Goal: Task Accomplishment & Management: Use online tool/utility

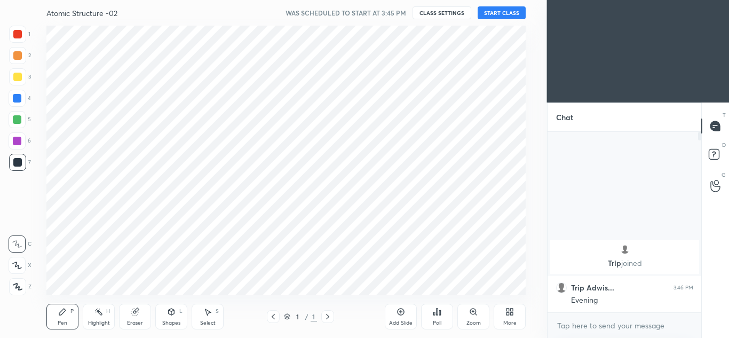
scroll to position [53127, 52892]
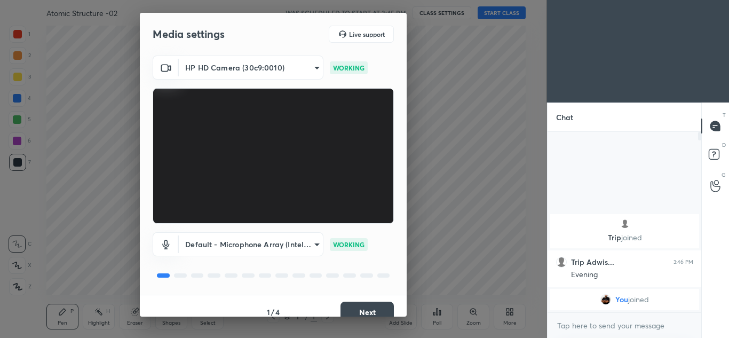
click at [355, 305] on button "Next" at bounding box center [367, 312] width 53 height 21
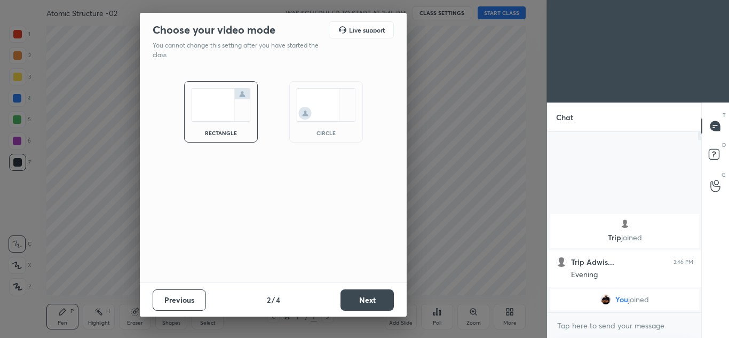
click at [353, 305] on button "Next" at bounding box center [367, 299] width 53 height 21
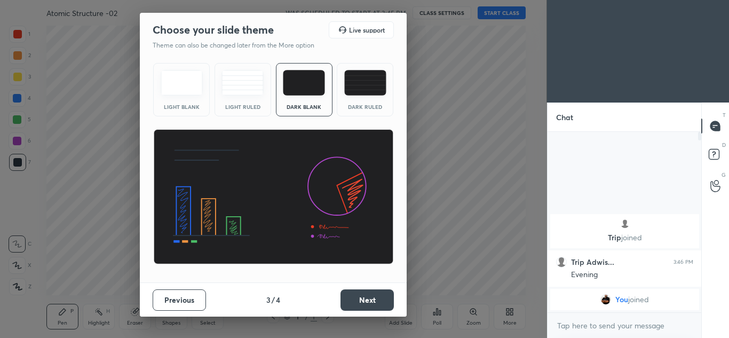
click at [372, 303] on button "Next" at bounding box center [367, 299] width 53 height 21
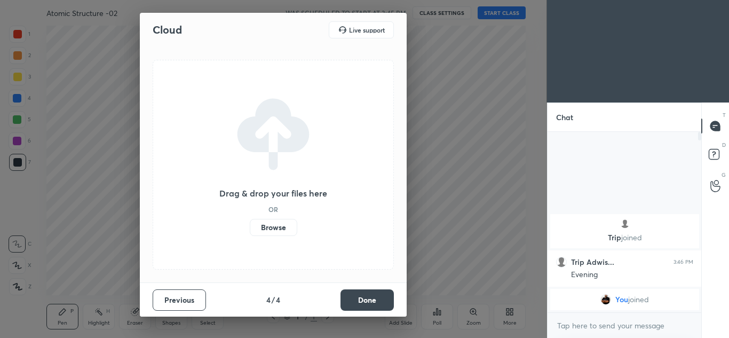
click at [369, 302] on button "Done" at bounding box center [367, 299] width 53 height 21
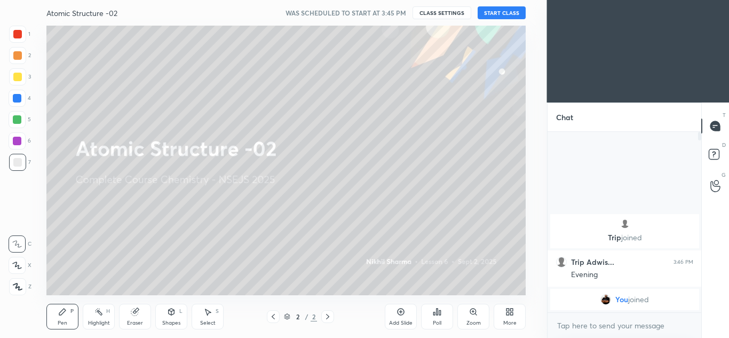
click at [500, 11] on button "START CLASS" at bounding box center [502, 12] width 48 height 13
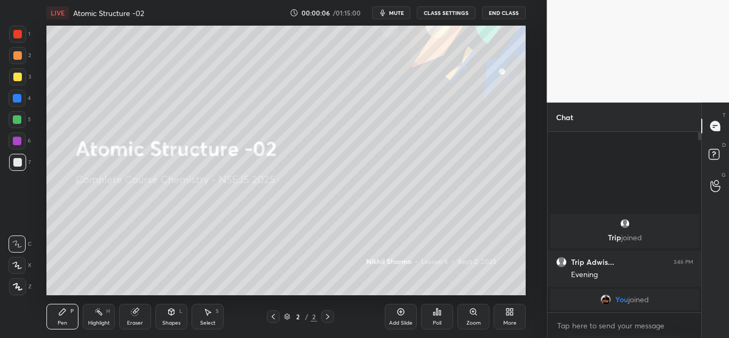
click at [402, 314] on icon at bounding box center [401, 312] width 9 height 9
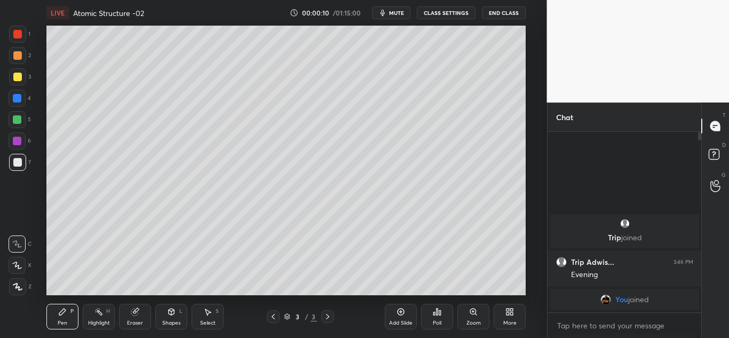
click at [18, 36] on div at bounding box center [17, 34] width 9 height 9
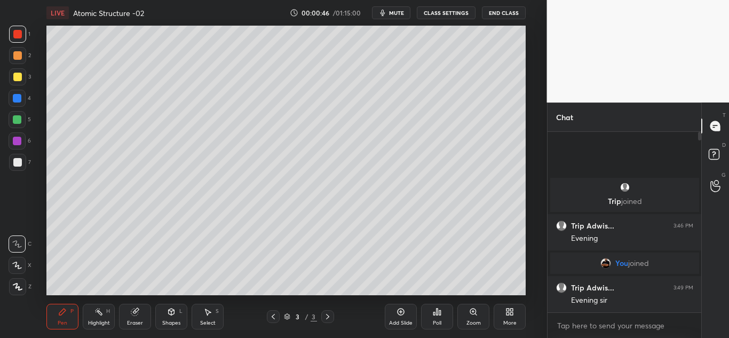
click at [17, 161] on div at bounding box center [17, 162] width 9 height 9
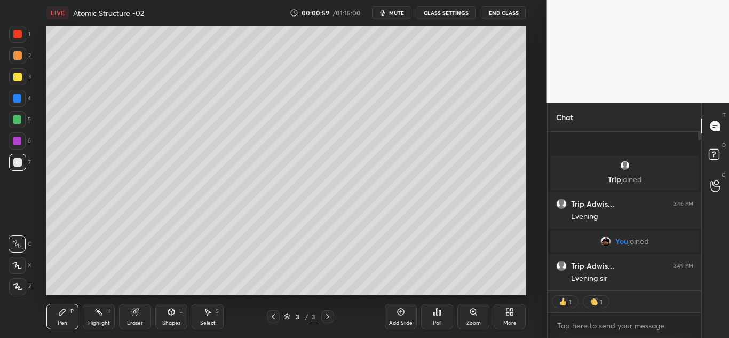
scroll to position [177, 151]
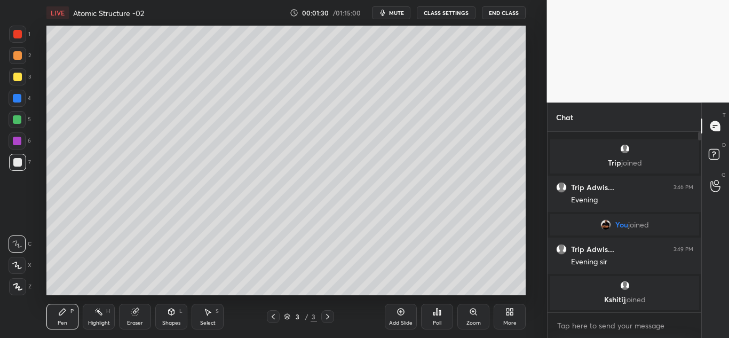
click at [16, 265] on icon at bounding box center [17, 265] width 9 height 6
click at [17, 102] on div at bounding box center [17, 98] width 9 height 9
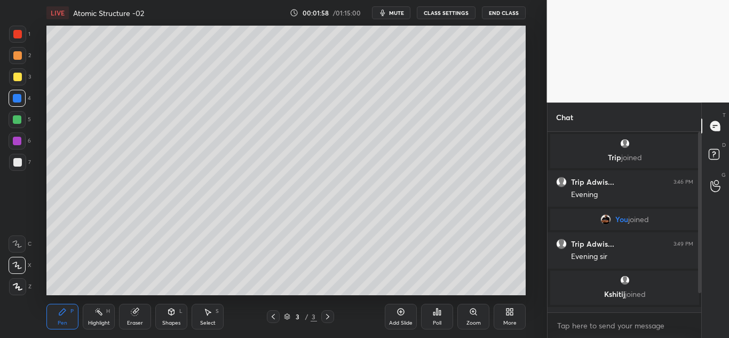
click at [17, 164] on div at bounding box center [17, 162] width 9 height 9
click at [130, 317] on div "Eraser" at bounding box center [135, 317] width 32 height 26
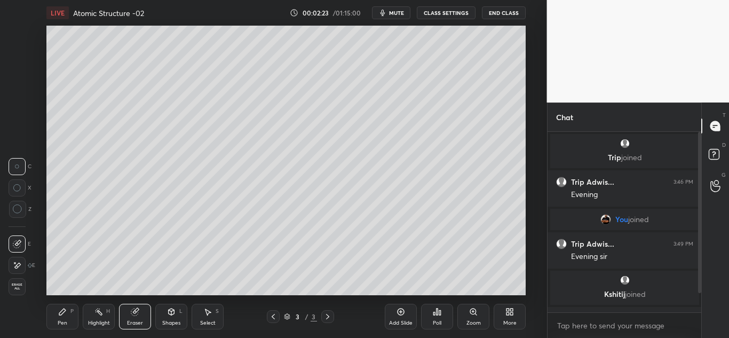
click at [68, 312] on div "Pen P" at bounding box center [62, 317] width 32 height 26
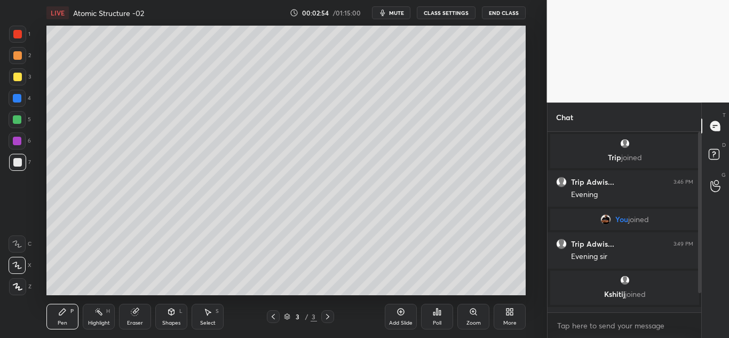
click at [21, 82] on div at bounding box center [17, 76] width 17 height 17
click at [24, 35] on div at bounding box center [17, 34] width 17 height 17
click at [22, 77] on div at bounding box center [17, 76] width 17 height 17
click at [16, 101] on div at bounding box center [17, 98] width 9 height 9
click at [404, 319] on div "Add Slide" at bounding box center [401, 317] width 32 height 26
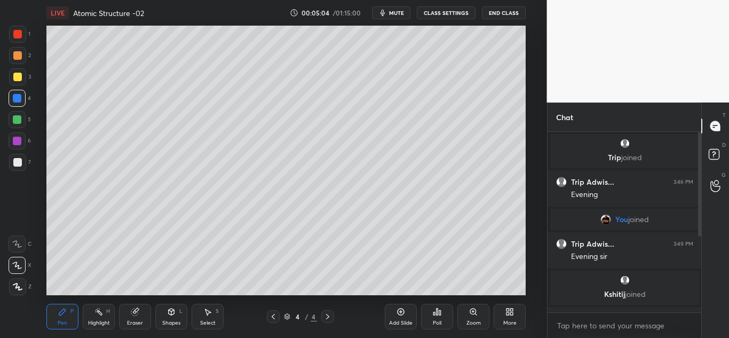
click at [22, 78] on div at bounding box center [17, 76] width 17 height 17
click at [20, 77] on div at bounding box center [17, 77] width 9 height 9
click at [19, 162] on div at bounding box center [17, 162] width 9 height 9
click at [18, 101] on div at bounding box center [17, 98] width 9 height 9
click at [20, 80] on div at bounding box center [17, 77] width 9 height 9
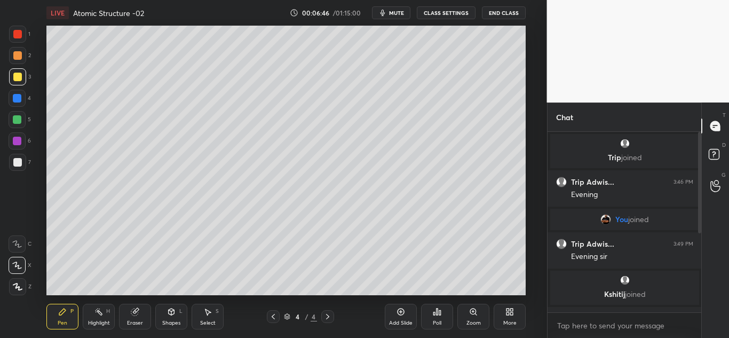
click at [17, 165] on div at bounding box center [17, 162] width 9 height 9
click at [22, 81] on div at bounding box center [17, 76] width 17 height 17
click at [21, 35] on div at bounding box center [17, 34] width 9 height 9
click at [399, 318] on div "Add Slide" at bounding box center [401, 317] width 32 height 26
click at [26, 77] on div "3" at bounding box center [20, 76] width 22 height 17
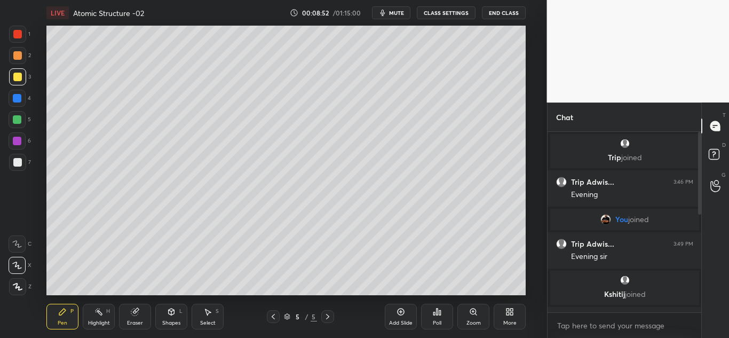
scroll to position [155, 151]
type textarea "x"
click at [399, 319] on div "Add Slide" at bounding box center [401, 317] width 32 height 26
click at [18, 99] on div at bounding box center [17, 98] width 9 height 9
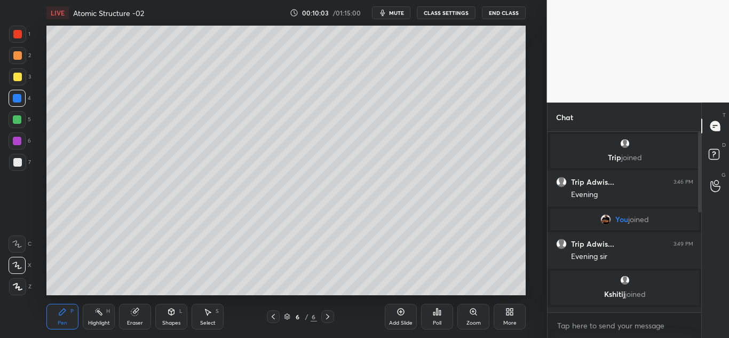
click at [18, 161] on div at bounding box center [17, 162] width 9 height 9
click at [18, 97] on div at bounding box center [17, 98] width 9 height 9
click at [21, 163] on div at bounding box center [17, 162] width 9 height 9
click at [138, 315] on icon at bounding box center [135, 312] width 9 height 9
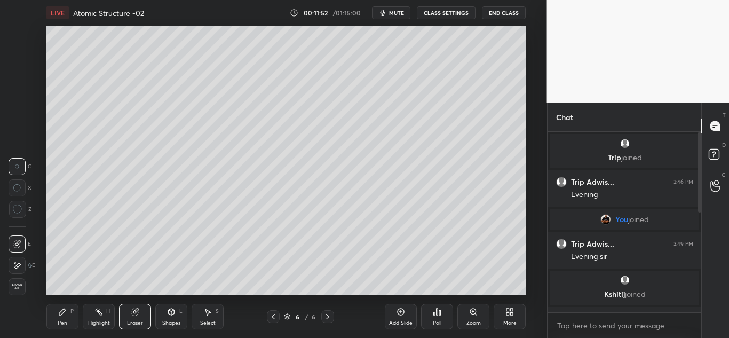
click at [64, 312] on icon at bounding box center [62, 312] width 6 height 6
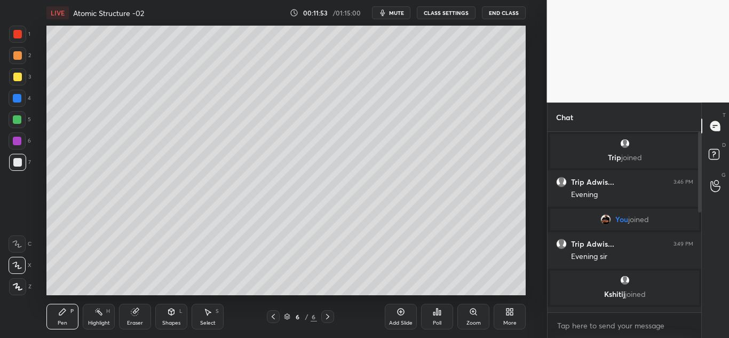
click at [22, 79] on div at bounding box center [17, 76] width 17 height 17
click at [135, 313] on icon at bounding box center [134, 312] width 7 height 7
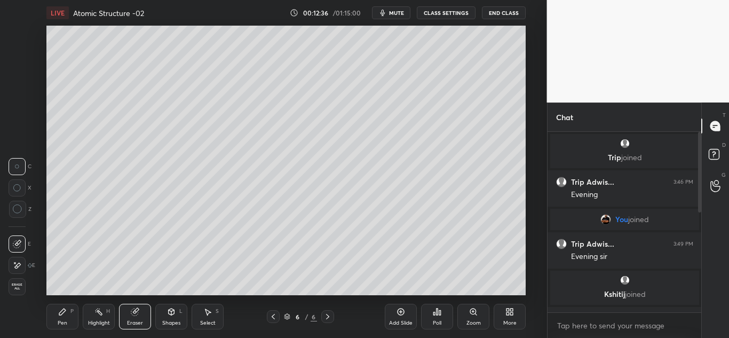
click at [64, 316] on div "Pen P" at bounding box center [62, 317] width 32 height 26
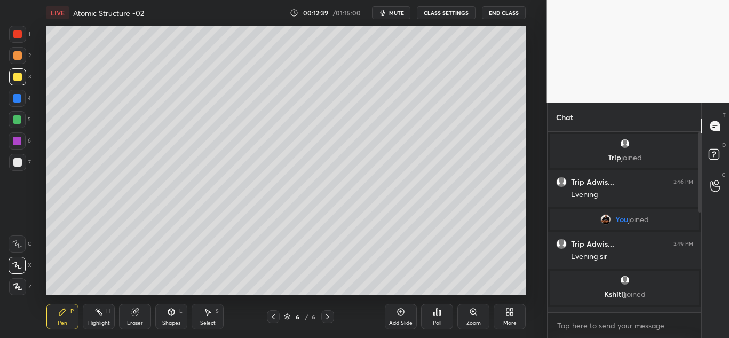
click at [21, 160] on div at bounding box center [17, 162] width 9 height 9
click at [18, 75] on div at bounding box center [17, 77] width 9 height 9
click at [19, 39] on div at bounding box center [17, 34] width 17 height 17
click at [22, 101] on div at bounding box center [17, 98] width 17 height 17
click at [402, 312] on icon at bounding box center [401, 312] width 9 height 9
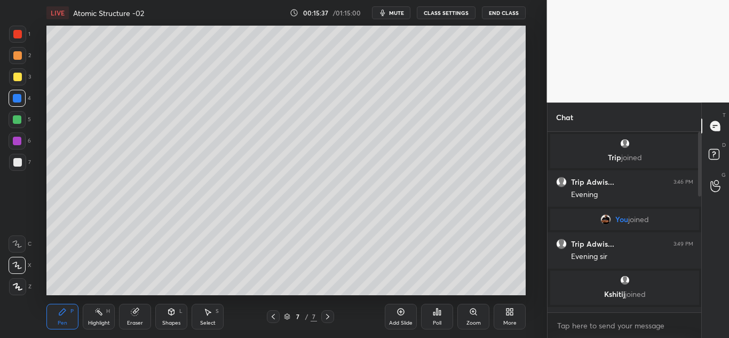
click at [21, 77] on div at bounding box center [17, 77] width 9 height 9
click at [20, 162] on div at bounding box center [17, 162] width 9 height 9
click at [29, 76] on div "3" at bounding box center [20, 76] width 22 height 17
click at [22, 162] on div at bounding box center [17, 162] width 17 height 17
click at [17, 100] on div at bounding box center [17, 98] width 9 height 9
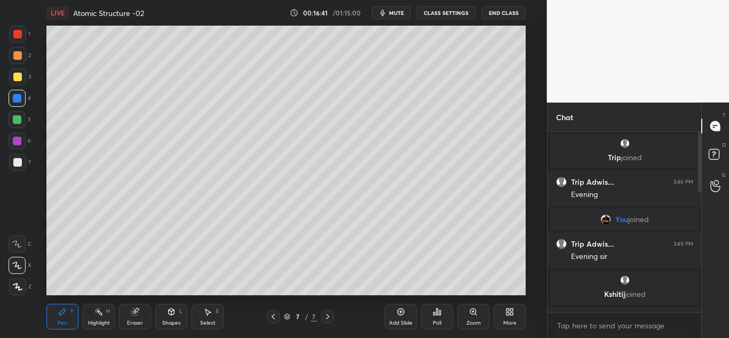
click at [18, 159] on div at bounding box center [17, 162] width 9 height 9
click at [20, 119] on div at bounding box center [17, 119] width 9 height 9
click at [20, 160] on div at bounding box center [17, 162] width 9 height 9
click at [23, 99] on div at bounding box center [17, 98] width 17 height 17
click at [21, 162] on div at bounding box center [17, 162] width 9 height 9
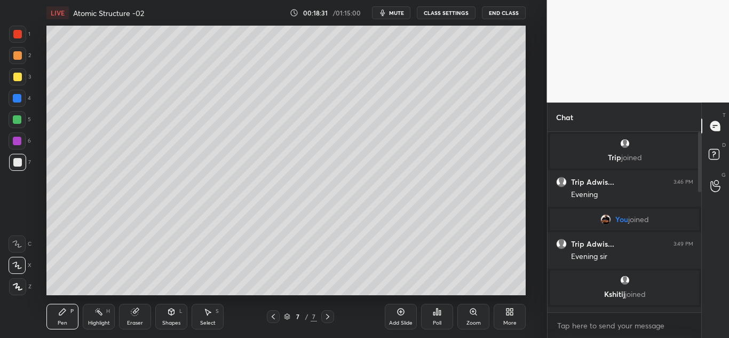
click at [20, 120] on div at bounding box center [17, 119] width 9 height 9
click at [404, 318] on div "Add Slide" at bounding box center [401, 317] width 32 height 26
click at [20, 79] on div at bounding box center [17, 77] width 9 height 9
click at [17, 100] on div at bounding box center [17, 98] width 9 height 9
click at [18, 159] on div at bounding box center [17, 162] width 9 height 9
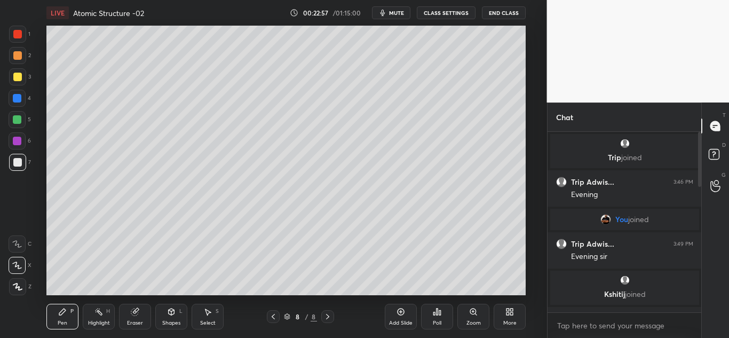
click at [176, 316] on div "Shapes L" at bounding box center [171, 317] width 32 height 26
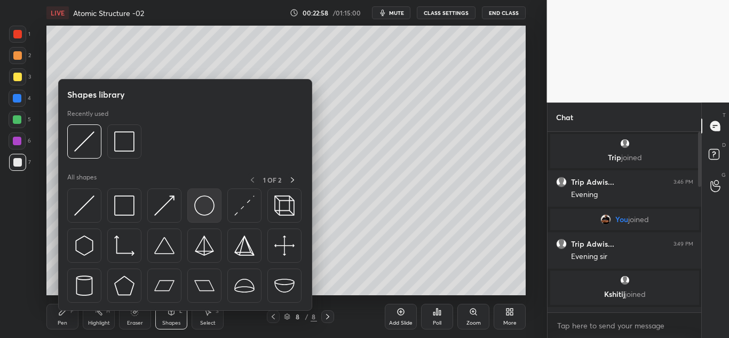
click at [200, 211] on img at bounding box center [204, 205] width 20 height 20
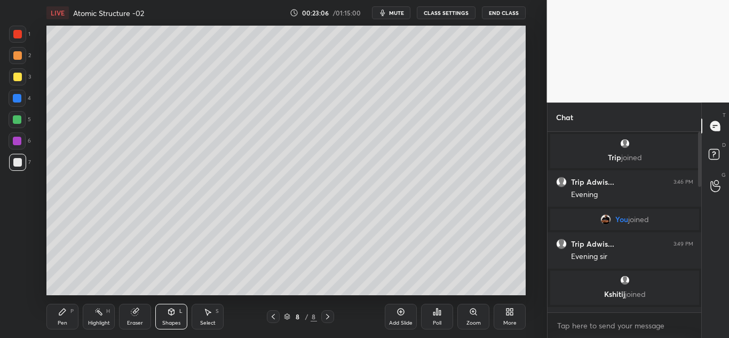
click at [64, 313] on icon at bounding box center [62, 312] width 9 height 9
click at [19, 77] on div at bounding box center [17, 77] width 9 height 9
click at [19, 41] on div at bounding box center [17, 34] width 17 height 17
click at [18, 80] on div at bounding box center [17, 77] width 9 height 9
click at [18, 166] on div at bounding box center [17, 162] width 9 height 9
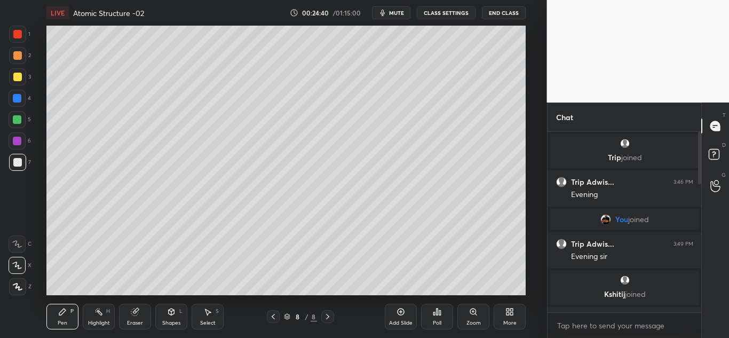
click at [27, 120] on div "5" at bounding box center [20, 119] width 22 height 17
click at [22, 164] on div at bounding box center [17, 162] width 17 height 17
click at [399, 317] on div "Add Slide" at bounding box center [401, 317] width 32 height 26
click at [17, 80] on div at bounding box center [17, 77] width 9 height 9
click at [20, 100] on div at bounding box center [17, 98] width 9 height 9
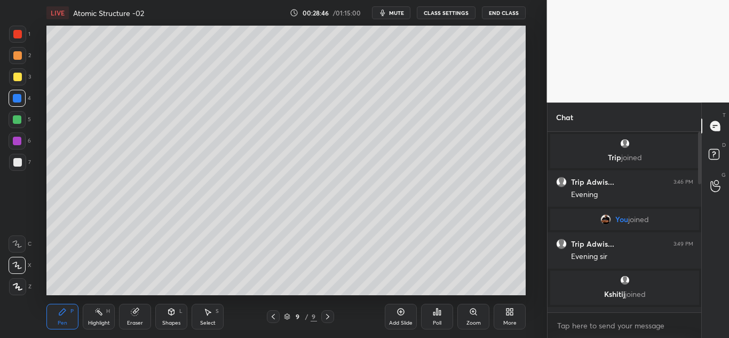
click at [21, 42] on div at bounding box center [17, 34] width 17 height 17
click at [139, 315] on icon at bounding box center [135, 312] width 9 height 9
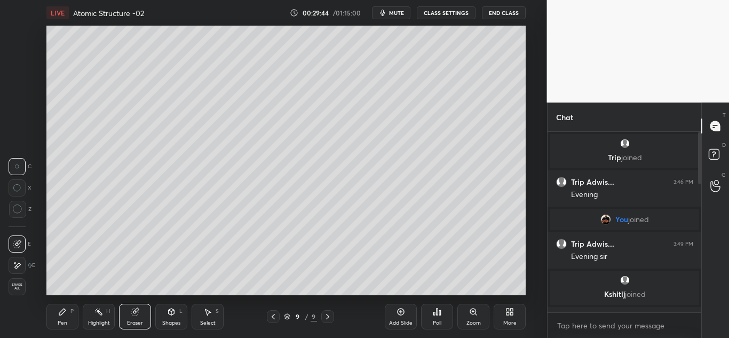
click at [57, 320] on div "Pen P" at bounding box center [62, 317] width 32 height 26
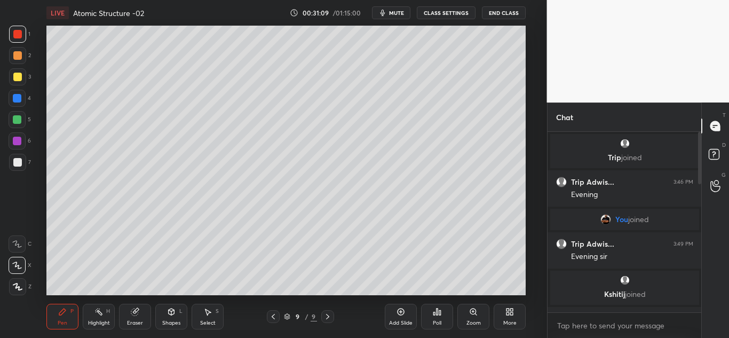
click at [399, 312] on icon at bounding box center [400, 311] width 3 height 3
click at [17, 78] on div at bounding box center [17, 77] width 9 height 9
click at [18, 164] on div at bounding box center [17, 162] width 9 height 9
click at [17, 34] on div at bounding box center [17, 34] width 9 height 9
click at [20, 166] on div at bounding box center [17, 162] width 9 height 9
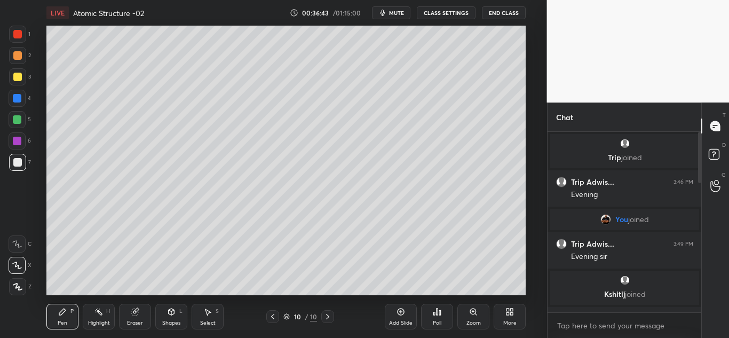
click at [19, 103] on div at bounding box center [17, 98] width 17 height 17
click at [13, 78] on div at bounding box center [17, 77] width 9 height 9
click at [19, 100] on div at bounding box center [17, 98] width 9 height 9
click at [136, 313] on icon at bounding box center [134, 312] width 7 height 7
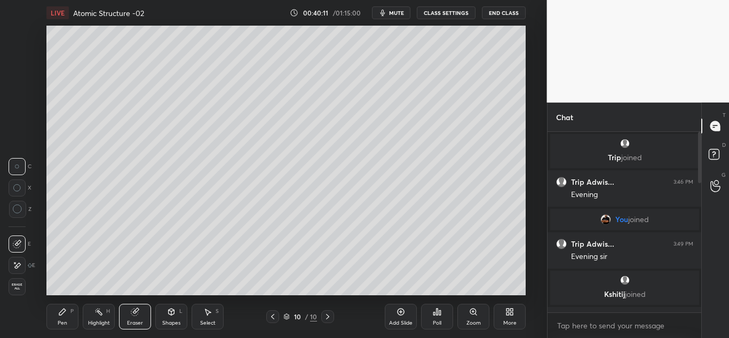
click at [66, 312] on icon at bounding box center [62, 312] width 9 height 9
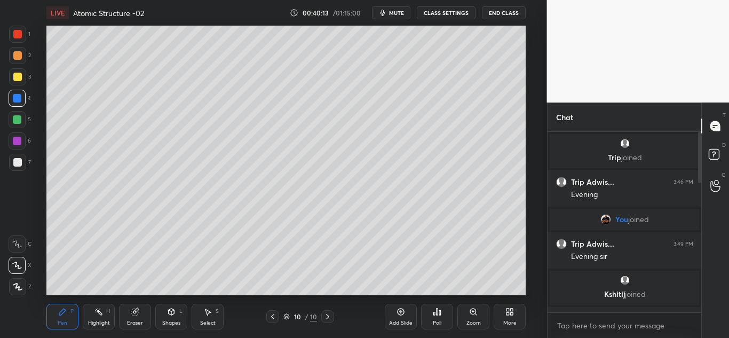
click at [19, 95] on div at bounding box center [17, 98] width 9 height 9
click at [397, 316] on icon at bounding box center [401, 312] width 9 height 9
click at [21, 37] on div at bounding box center [17, 34] width 9 height 9
click at [19, 155] on div at bounding box center [17, 162] width 17 height 17
click at [177, 317] on div "Shapes L" at bounding box center [171, 317] width 32 height 26
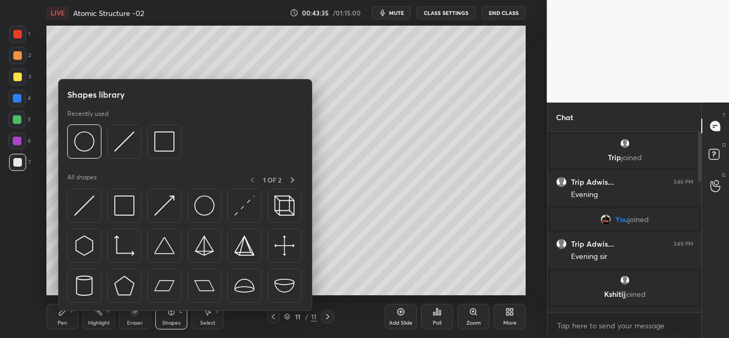
click at [138, 320] on div "Eraser" at bounding box center [135, 322] width 16 height 5
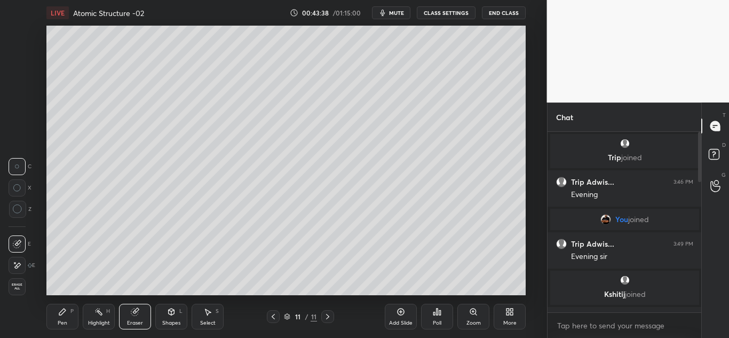
click at [63, 317] on div "Pen P" at bounding box center [62, 317] width 32 height 26
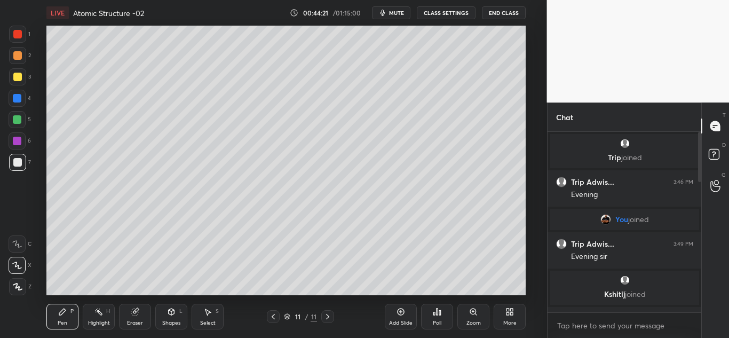
click at [272, 317] on icon at bounding box center [273, 316] width 3 height 5
click at [17, 97] on div at bounding box center [17, 98] width 9 height 9
click at [328, 319] on icon at bounding box center [328, 316] width 9 height 9
click at [402, 318] on div "Add Slide" at bounding box center [401, 317] width 32 height 26
click at [10, 80] on div at bounding box center [17, 76] width 17 height 17
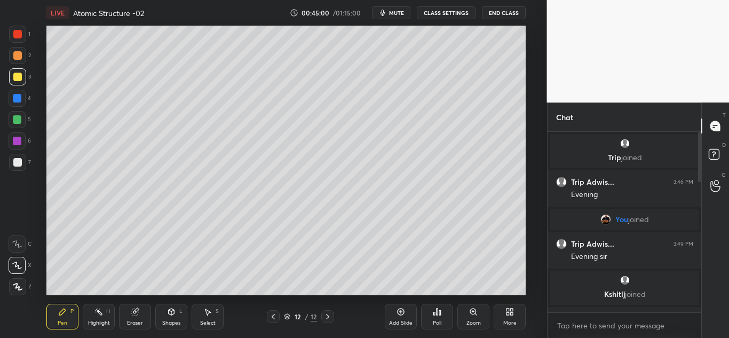
click at [22, 159] on div at bounding box center [17, 162] width 17 height 17
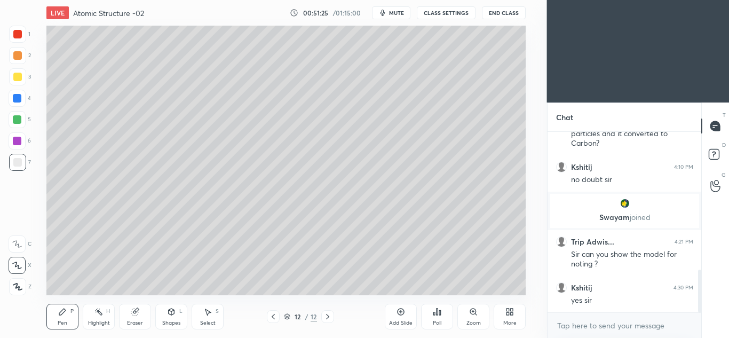
scroll to position [581, 0]
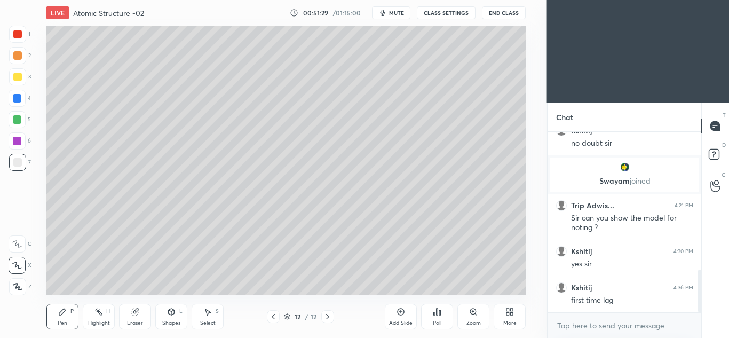
click at [680, 128] on div "Chat" at bounding box center [625, 117] width 154 height 29
click at [704, 131] on div "T Messages (T)" at bounding box center [715, 126] width 27 height 30
click at [273, 318] on icon at bounding box center [273, 316] width 3 height 5
click at [271, 318] on icon at bounding box center [273, 316] width 9 height 9
click at [272, 317] on icon at bounding box center [273, 316] width 9 height 9
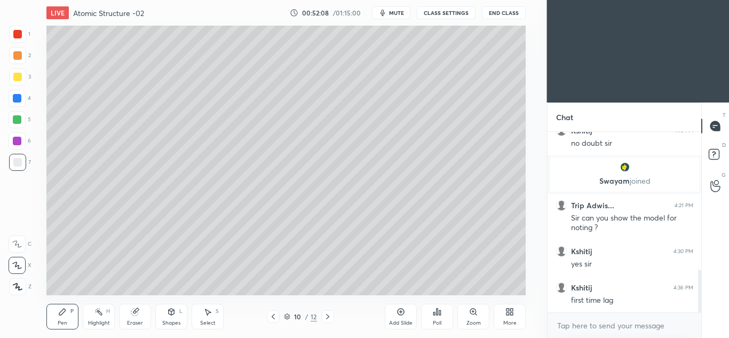
click at [272, 316] on icon at bounding box center [273, 316] width 9 height 9
click at [273, 316] on icon at bounding box center [273, 316] width 9 height 9
click at [273, 316] on icon at bounding box center [273, 316] width 3 height 5
click at [326, 316] on icon at bounding box center [328, 316] width 9 height 9
click at [329, 315] on icon at bounding box center [328, 316] width 9 height 9
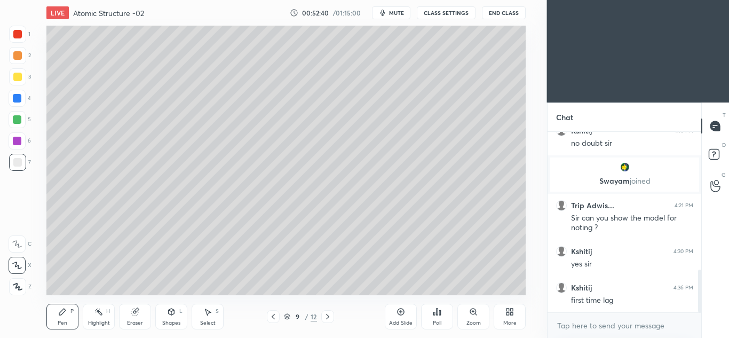
click at [329, 316] on icon at bounding box center [328, 316] width 9 height 9
click at [330, 318] on icon at bounding box center [328, 316] width 9 height 9
click at [329, 318] on icon at bounding box center [328, 316] width 9 height 9
click at [18, 120] on div at bounding box center [17, 119] width 9 height 9
click at [20, 101] on div at bounding box center [17, 98] width 9 height 9
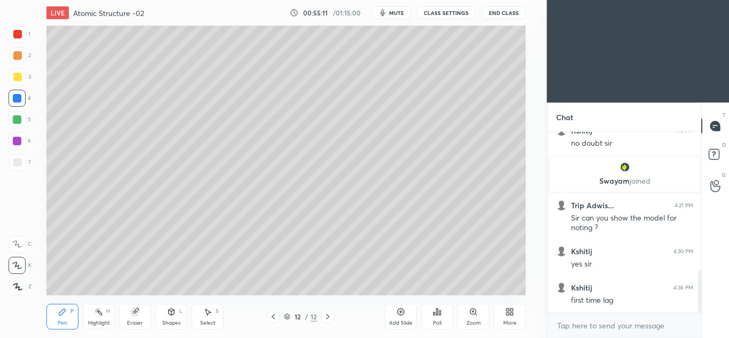
click at [20, 122] on div at bounding box center [17, 119] width 9 height 9
click at [23, 142] on div at bounding box center [17, 140] width 17 height 17
click at [213, 313] on div "Select S" at bounding box center [208, 317] width 32 height 26
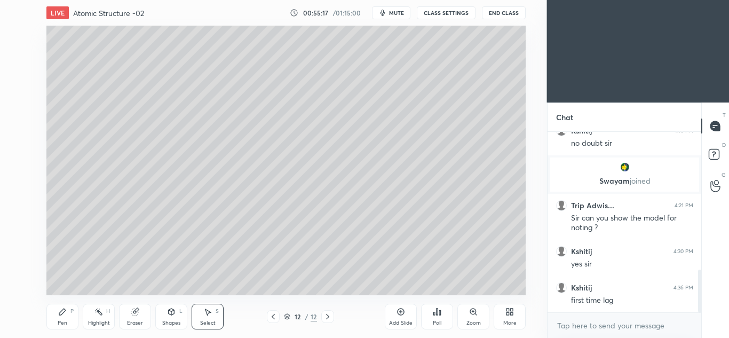
click at [174, 310] on icon at bounding box center [172, 311] width 6 height 2
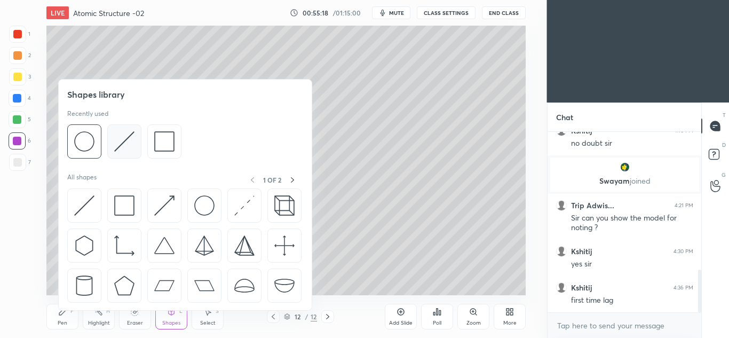
click at [123, 145] on img at bounding box center [124, 141] width 20 height 20
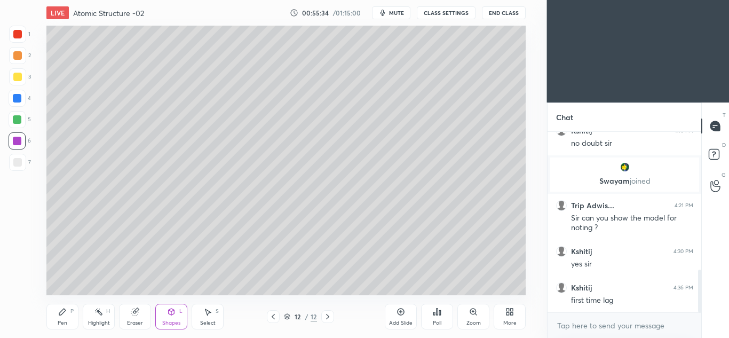
click at [63, 312] on icon at bounding box center [62, 312] width 6 height 6
click at [15, 139] on div at bounding box center [17, 141] width 9 height 9
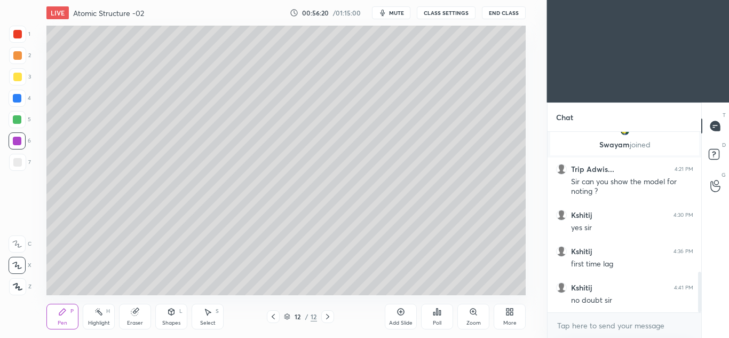
click at [397, 316] on div "Add Slide" at bounding box center [401, 317] width 32 height 26
click at [19, 80] on div at bounding box center [17, 77] width 9 height 9
click at [23, 98] on div at bounding box center [17, 98] width 17 height 17
click at [21, 163] on div at bounding box center [17, 162] width 9 height 9
click at [173, 313] on icon at bounding box center [172, 312] width 6 height 6
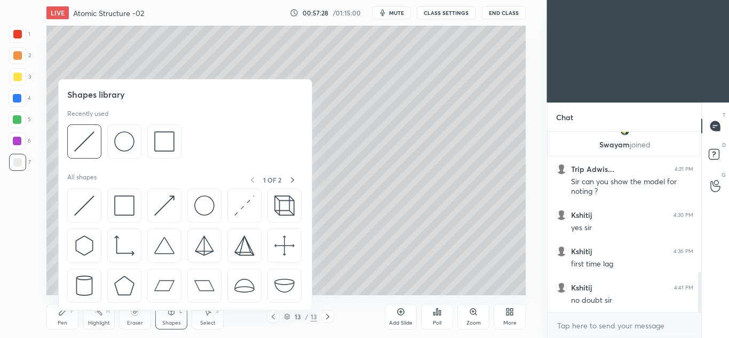
click at [145, 315] on div "Eraser" at bounding box center [135, 317] width 32 height 26
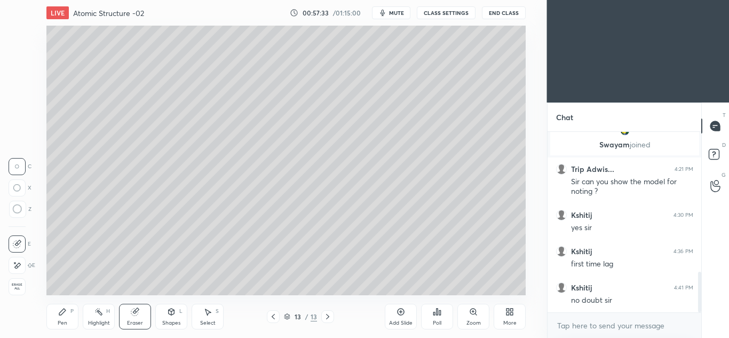
click at [67, 311] on div "Pen P" at bounding box center [62, 317] width 32 height 26
click at [403, 312] on icon at bounding box center [401, 312] width 9 height 9
click at [167, 312] on icon at bounding box center [171, 312] width 9 height 9
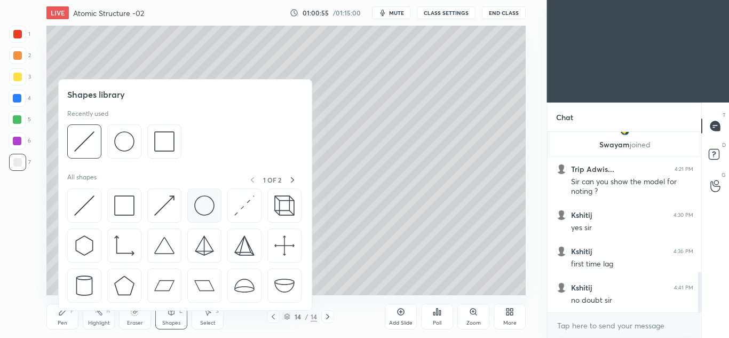
click at [207, 207] on img at bounding box center [204, 205] width 20 height 20
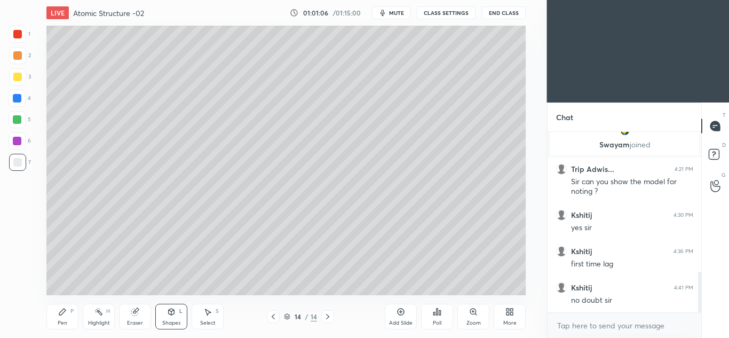
click at [65, 317] on div "Pen P" at bounding box center [62, 317] width 32 height 26
click at [137, 312] on icon at bounding box center [134, 312] width 7 height 7
click at [65, 316] on div "Pen P" at bounding box center [62, 317] width 32 height 26
click at [21, 102] on div at bounding box center [17, 98] width 17 height 17
click at [18, 167] on div at bounding box center [17, 162] width 17 height 17
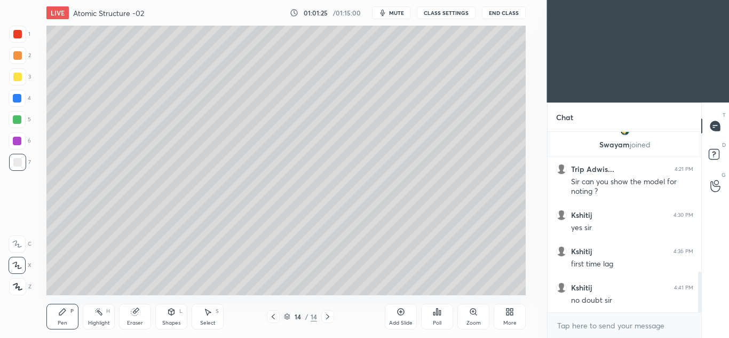
click at [17, 76] on div at bounding box center [17, 77] width 9 height 9
click at [21, 99] on div at bounding box center [17, 98] width 9 height 9
click at [19, 77] on div at bounding box center [17, 77] width 9 height 9
click at [16, 40] on div at bounding box center [17, 34] width 17 height 17
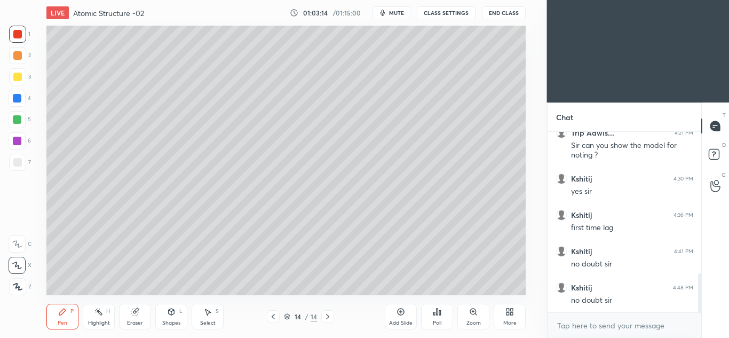
click at [404, 311] on icon at bounding box center [401, 312] width 7 height 7
click at [19, 77] on div at bounding box center [17, 77] width 9 height 9
click at [19, 168] on div at bounding box center [17, 162] width 17 height 17
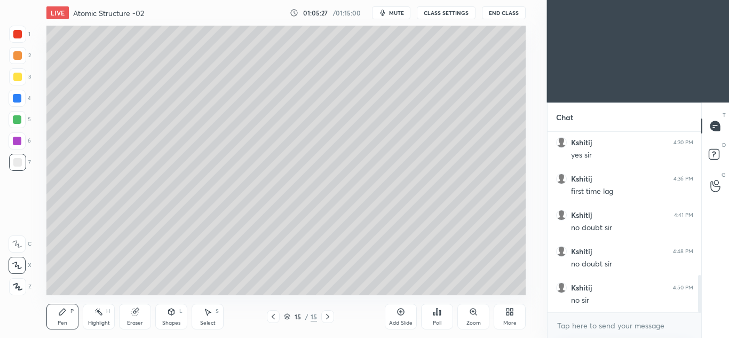
scroll to position [701, 0]
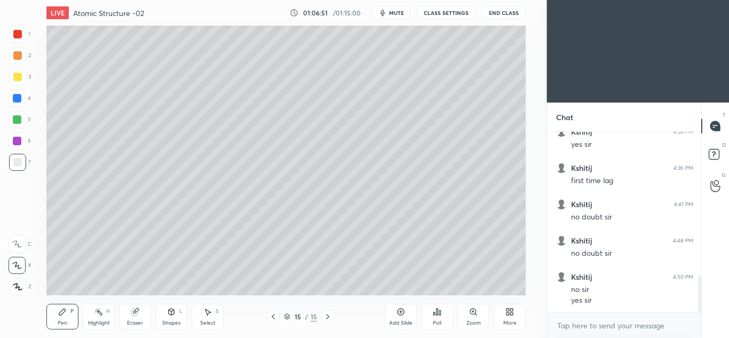
click at [131, 314] on icon at bounding box center [135, 312] width 9 height 9
click at [401, 312] on icon at bounding box center [400, 311] width 3 height 3
click at [67, 313] on div "Pen P" at bounding box center [62, 317] width 32 height 26
click at [18, 76] on div at bounding box center [17, 77] width 9 height 9
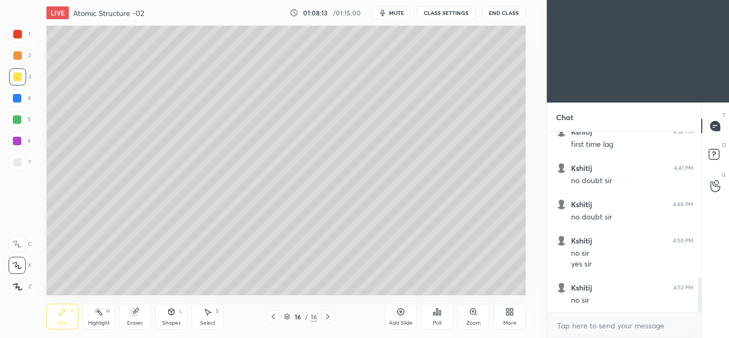
click at [209, 311] on icon at bounding box center [207, 312] width 9 height 9
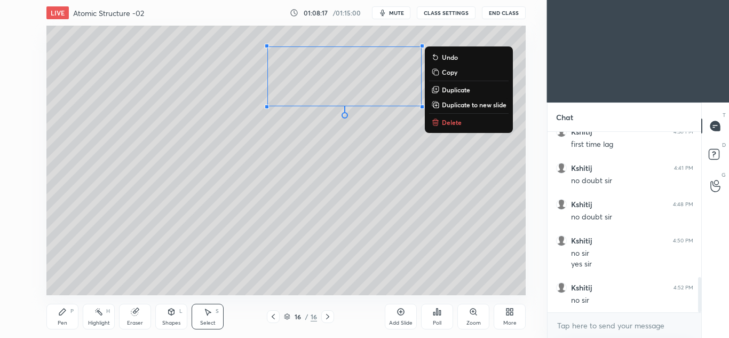
click at [440, 122] on icon at bounding box center [435, 122] width 9 height 9
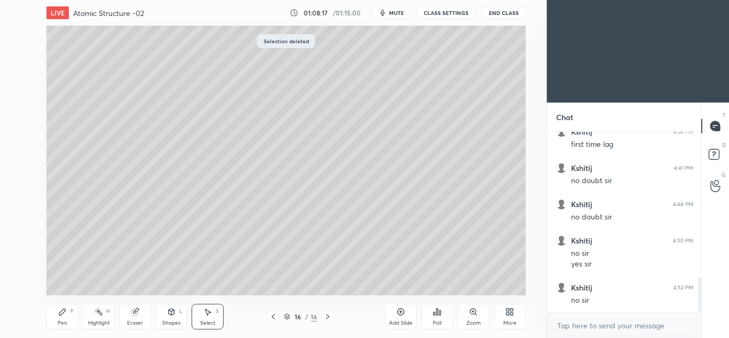
scroll to position [773, 0]
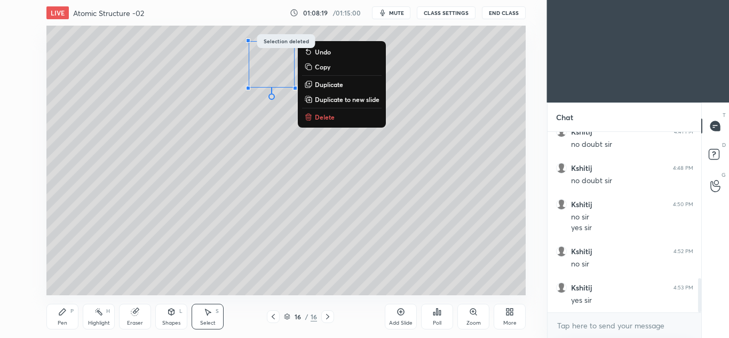
click at [327, 117] on p "Delete" at bounding box center [325, 117] width 20 height 9
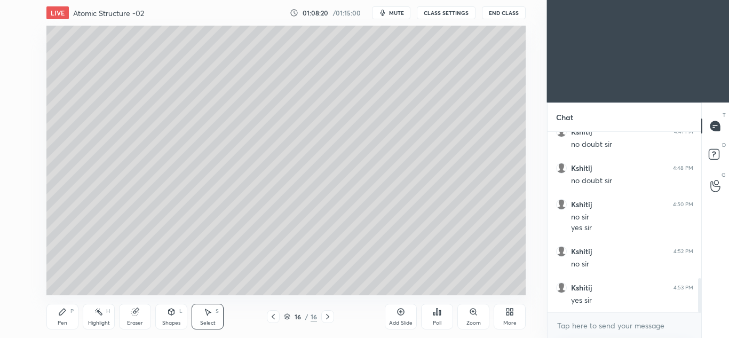
click at [71, 315] on div "Pen P" at bounding box center [62, 317] width 32 height 26
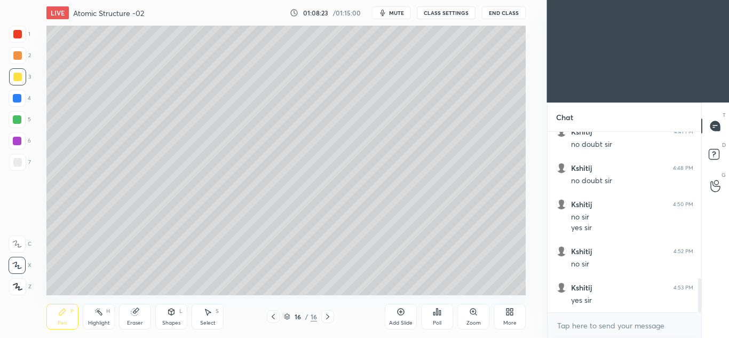
click at [17, 116] on div at bounding box center [17, 119] width 9 height 9
click at [15, 74] on div at bounding box center [17, 77] width 9 height 9
click at [22, 160] on div at bounding box center [17, 162] width 17 height 17
click at [24, 79] on div at bounding box center [17, 76] width 17 height 17
click at [10, 155] on div at bounding box center [17, 162] width 17 height 17
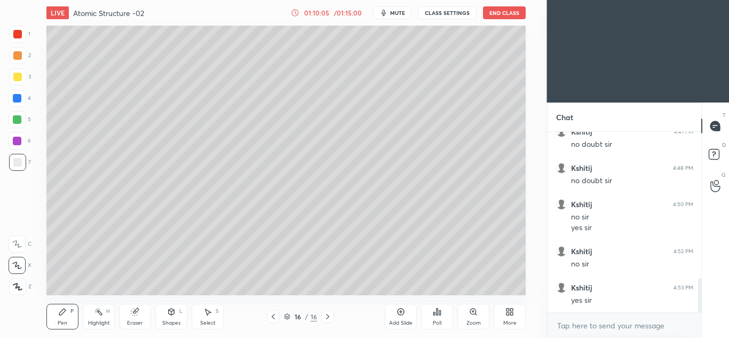
scroll to position [809, 0]
click at [17, 38] on div at bounding box center [17, 34] width 17 height 17
click at [21, 80] on div at bounding box center [17, 77] width 9 height 9
click at [21, 159] on div at bounding box center [17, 162] width 9 height 9
click at [16, 35] on div at bounding box center [17, 34] width 9 height 9
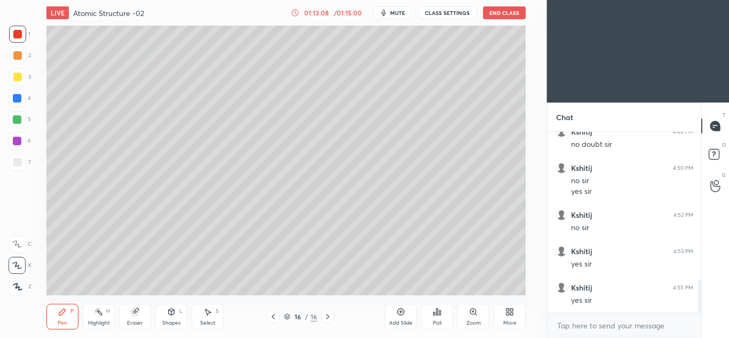
click at [12, 77] on div at bounding box center [17, 76] width 17 height 17
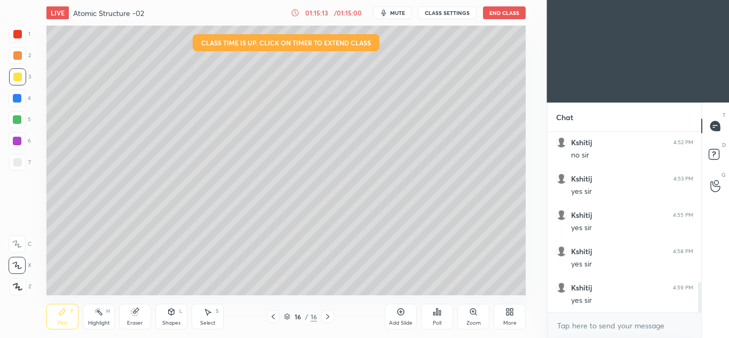
click at [514, 10] on button "End Class" at bounding box center [504, 12] width 43 height 13
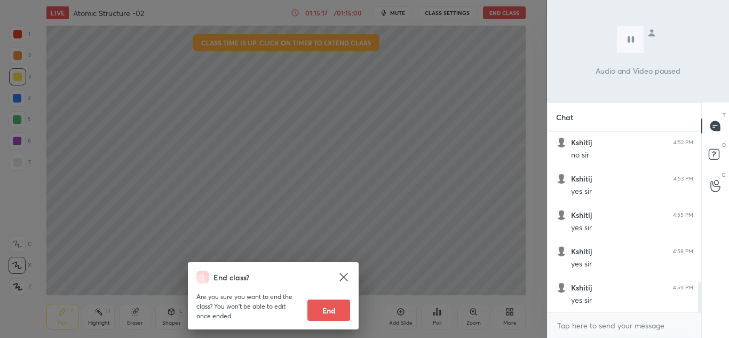
click at [333, 311] on button "End" at bounding box center [329, 310] width 43 height 21
type textarea "x"
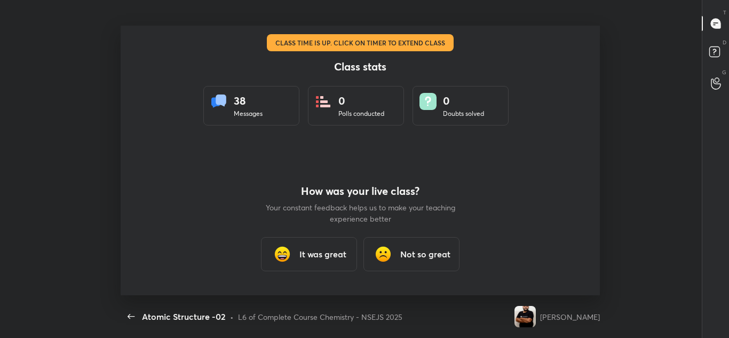
scroll to position [0, 0]
